Goal: Information Seeking & Learning: Learn about a topic

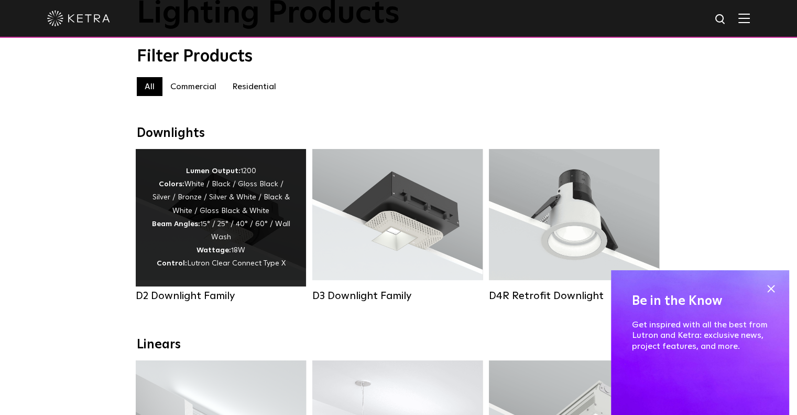
scroll to position [105, 0]
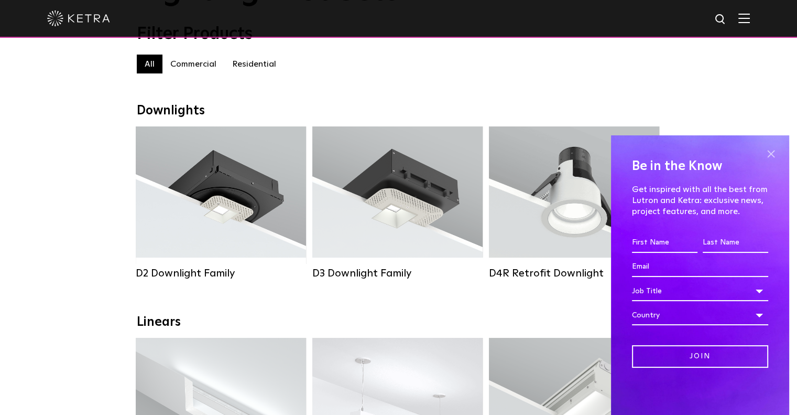
click at [772, 156] on span at bounding box center [771, 154] width 16 height 16
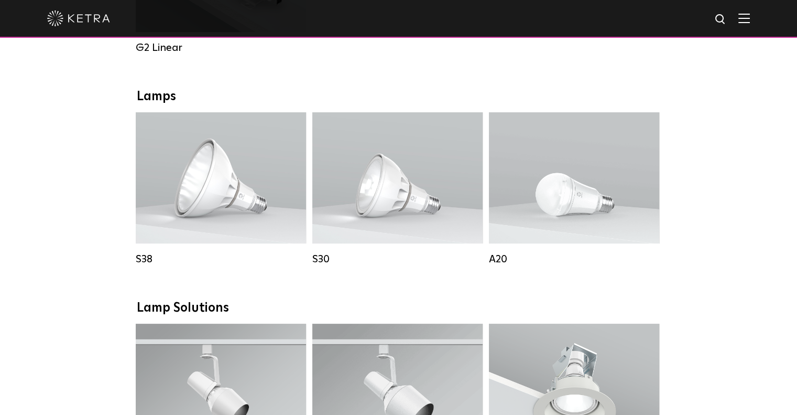
scroll to position [734, 0]
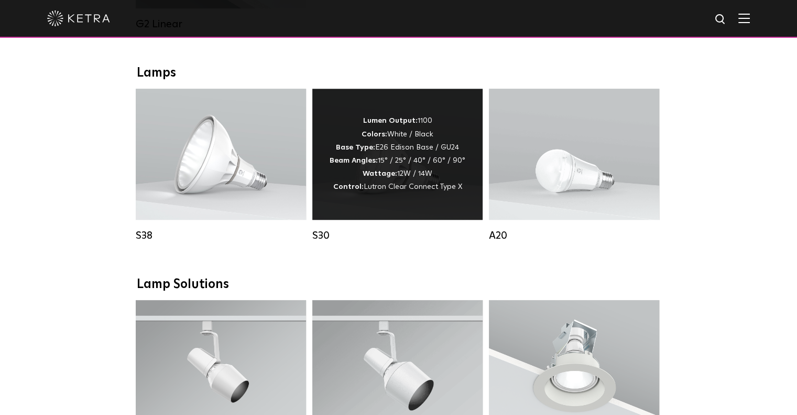
click at [330, 241] on div "S30" at bounding box center [397, 235] width 170 height 13
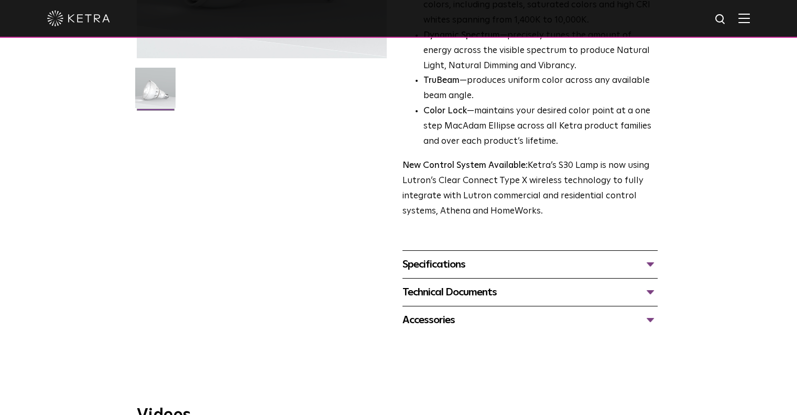
scroll to position [367, 0]
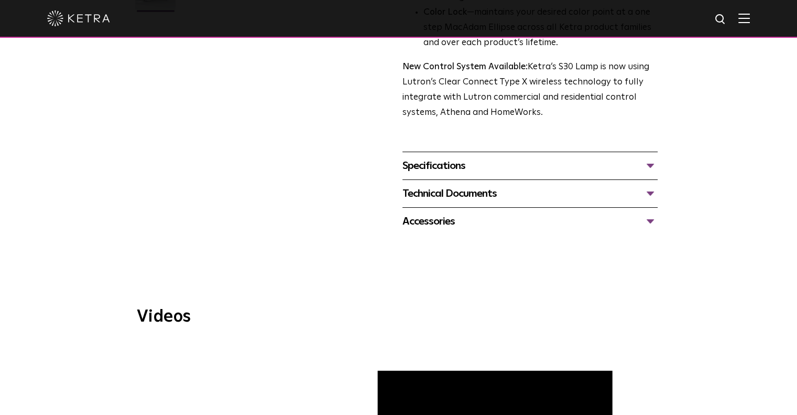
click at [650, 167] on div "Specifications" at bounding box center [530, 165] width 255 height 17
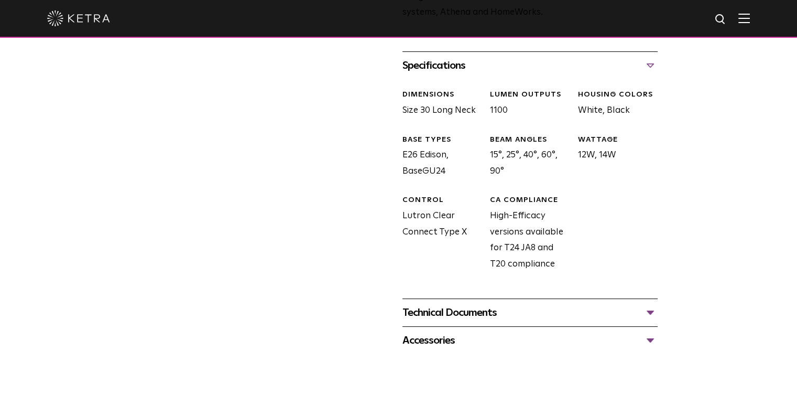
scroll to position [472, 0]
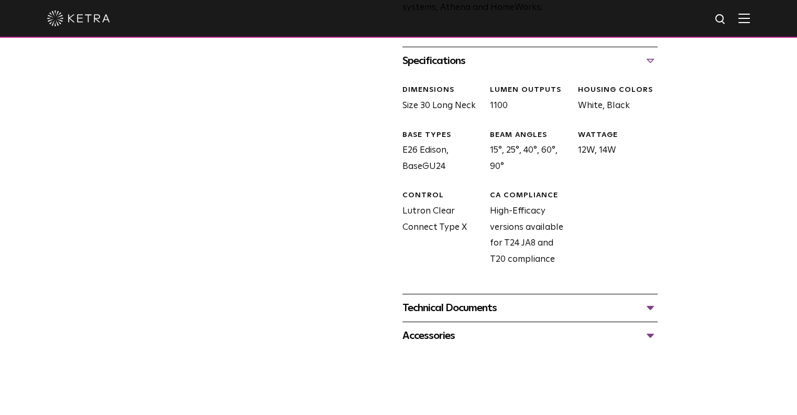
click at [645, 306] on div "Technical Documents" at bounding box center [530, 307] width 255 height 17
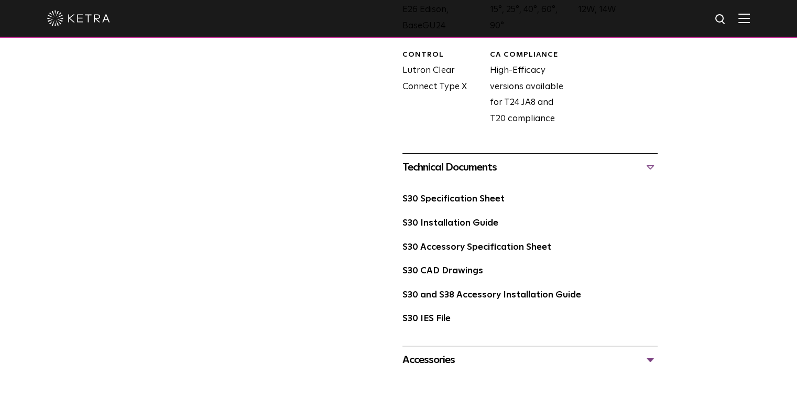
scroll to position [682, 0]
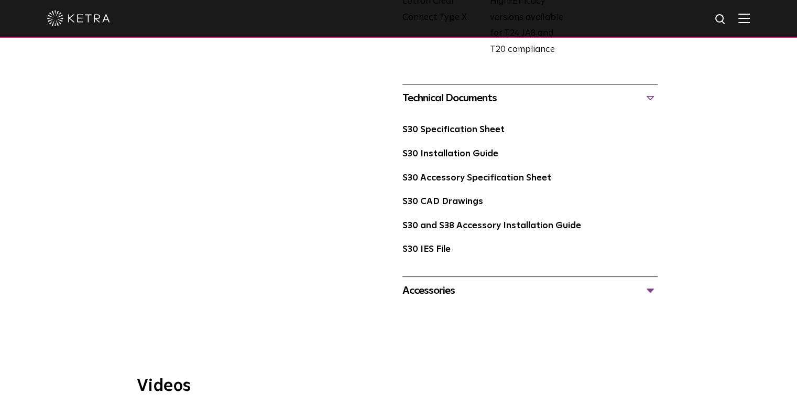
click at [599, 295] on div "Accessories" at bounding box center [530, 290] width 255 height 17
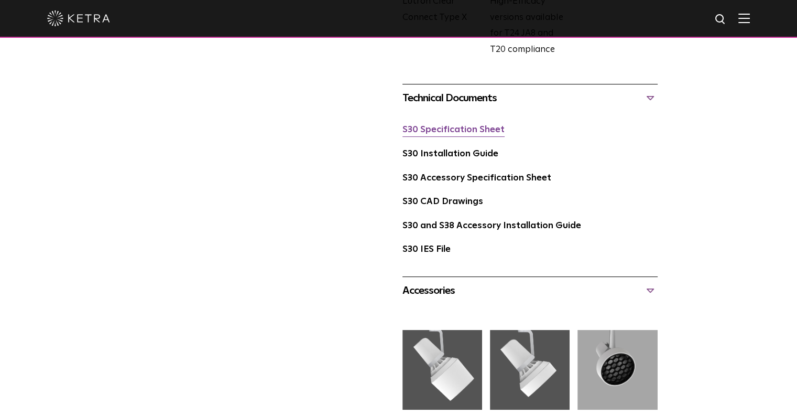
click at [472, 132] on link "S30 Specification Sheet" at bounding box center [454, 129] width 102 height 9
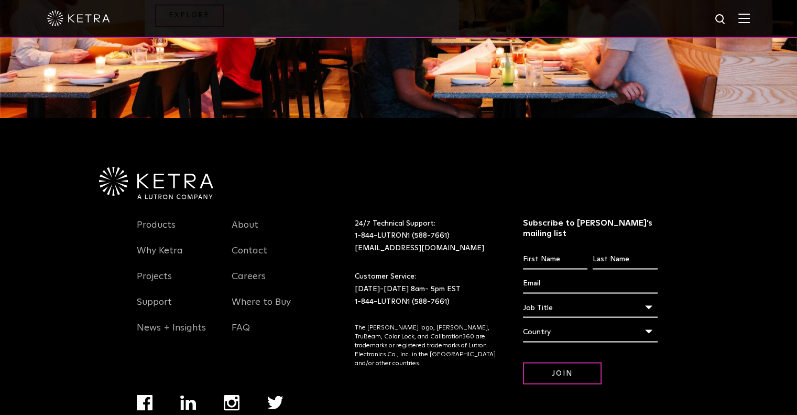
scroll to position [1887, 0]
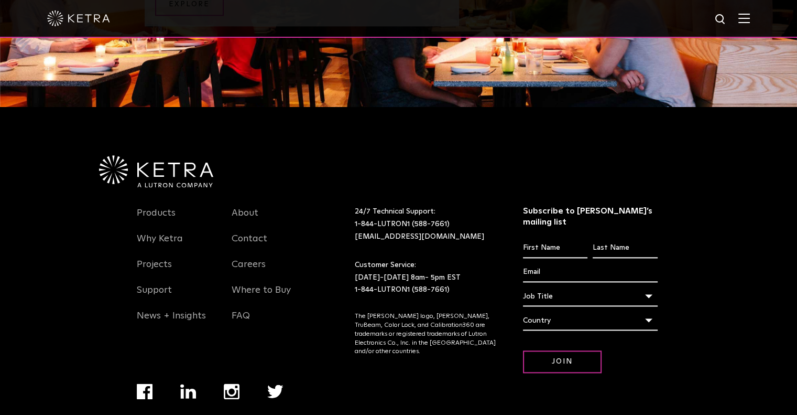
scroll to position [1286, 0]
